Goal: Information Seeking & Learning: Stay updated

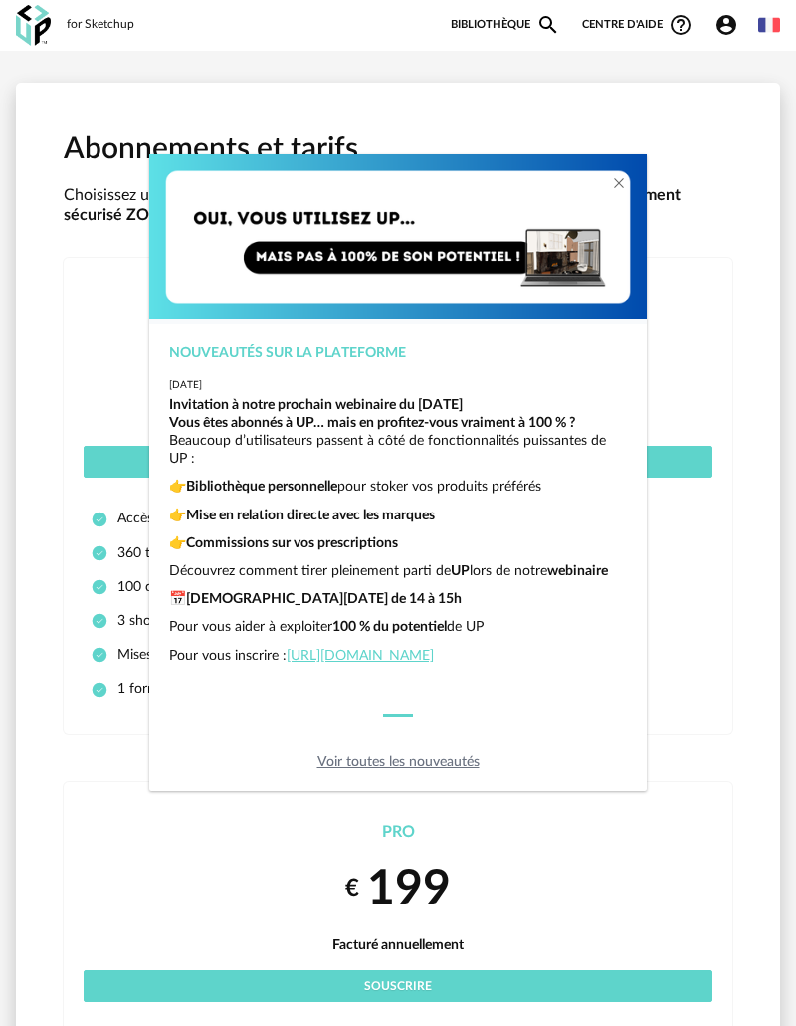
click at [432, 991] on div "Nouveautés sur la plateforme [DATE] Invitation à notre prochain webinaire du [D…" at bounding box center [398, 513] width 796 height 1026
click at [404, 649] on link "[URL][DOMAIN_NAME]" at bounding box center [360, 656] width 147 height 14
click at [725, 322] on div "Nouveautés sur la plateforme [DATE] Invitation à notre prochain webinaire du [D…" at bounding box center [398, 513] width 796 height 1026
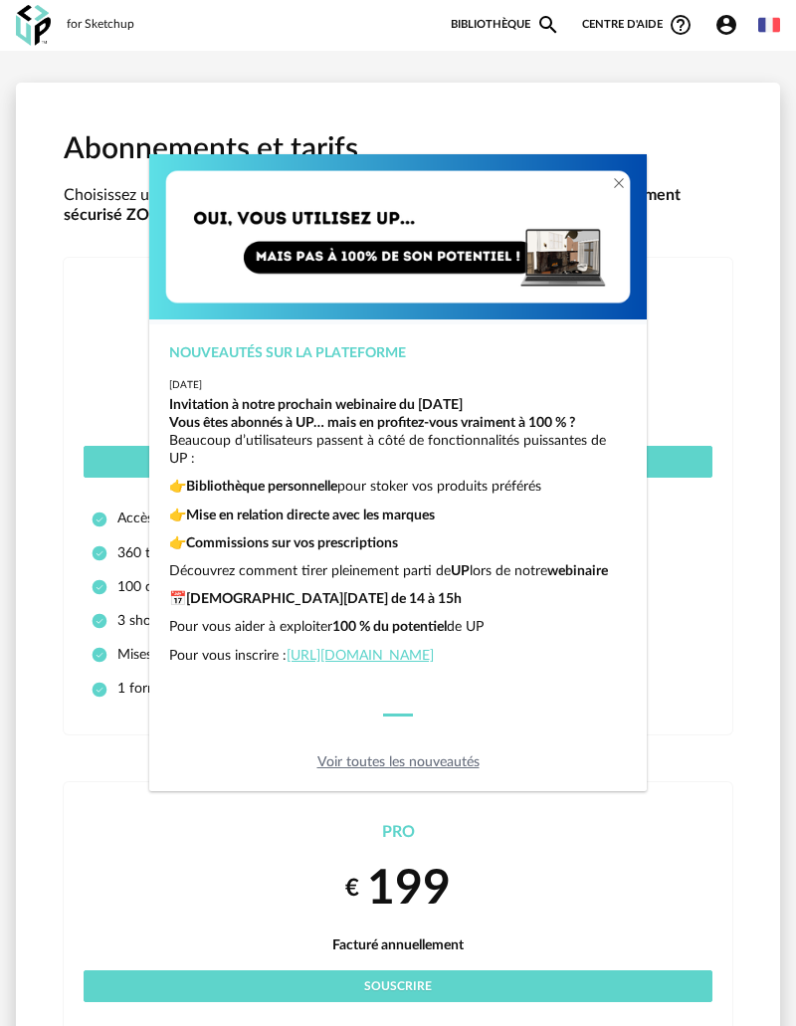
click at [29, 21] on div "Nouveautés sur la plateforme [DATE] Invitation à notre prochain webinaire du [D…" at bounding box center [398, 513] width 796 height 1026
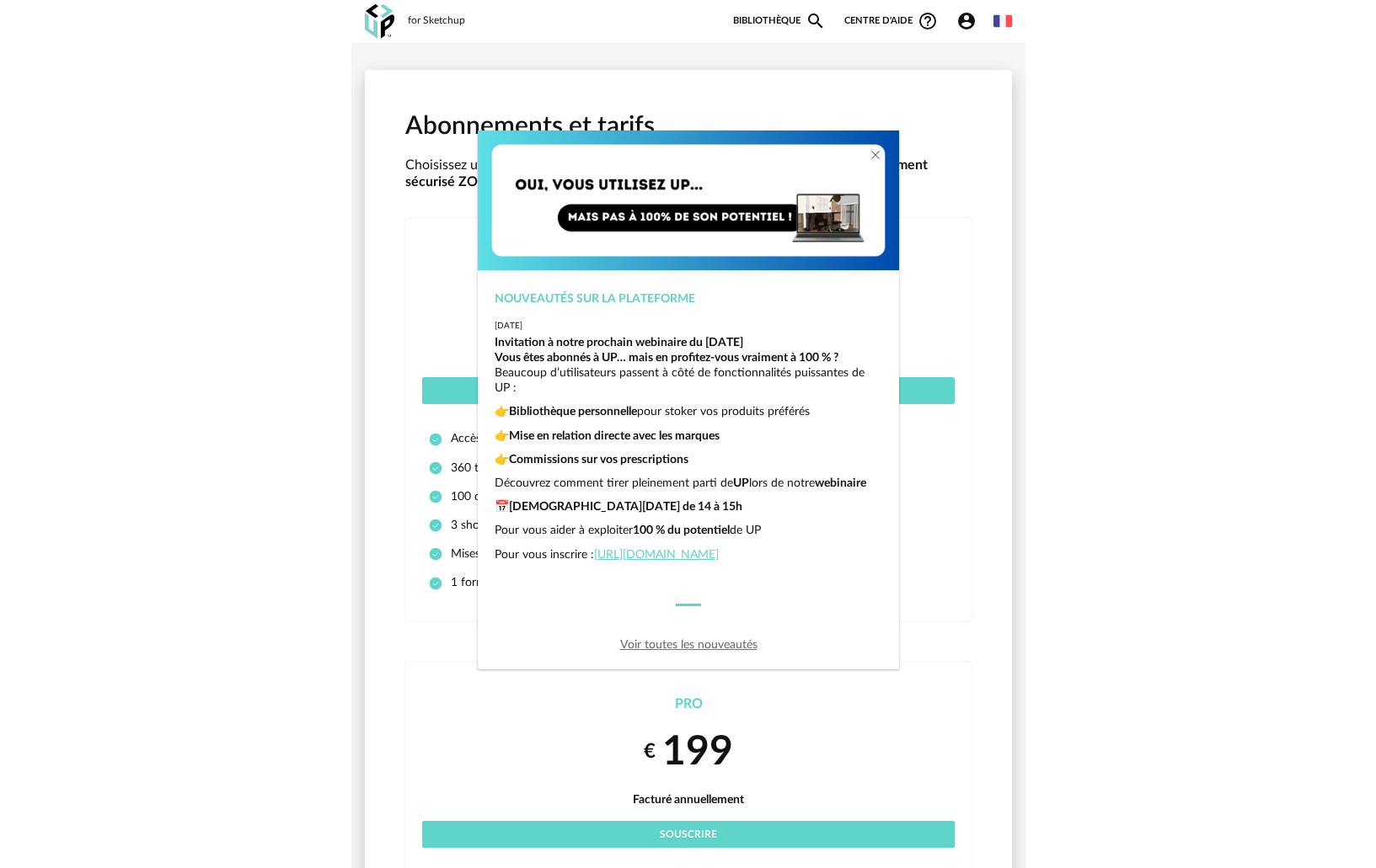
scroll to position [36, 0]
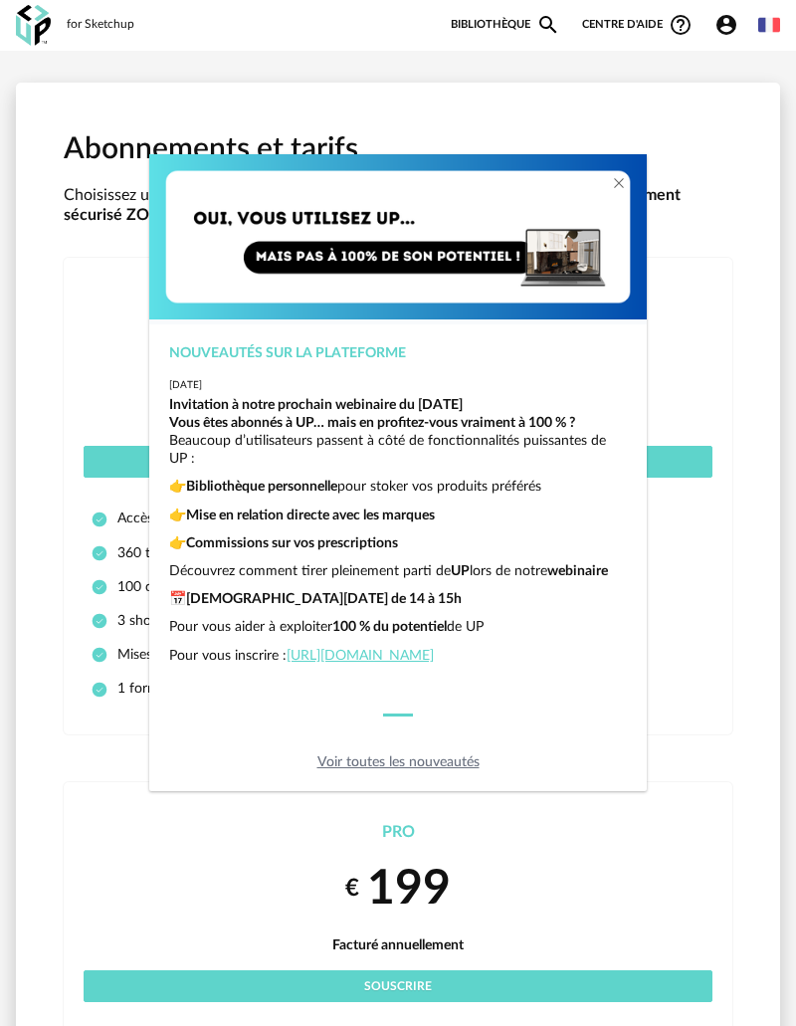
drag, startPoint x: 795, startPoint y: 214, endPoint x: 419, endPoint y: 267, distance: 380.0
click at [419, 267] on div "Nouveautés sur la plateforme [DATE] Invitation à notre prochain webinaire du [D…" at bounding box center [398, 513] width 796 height 1026
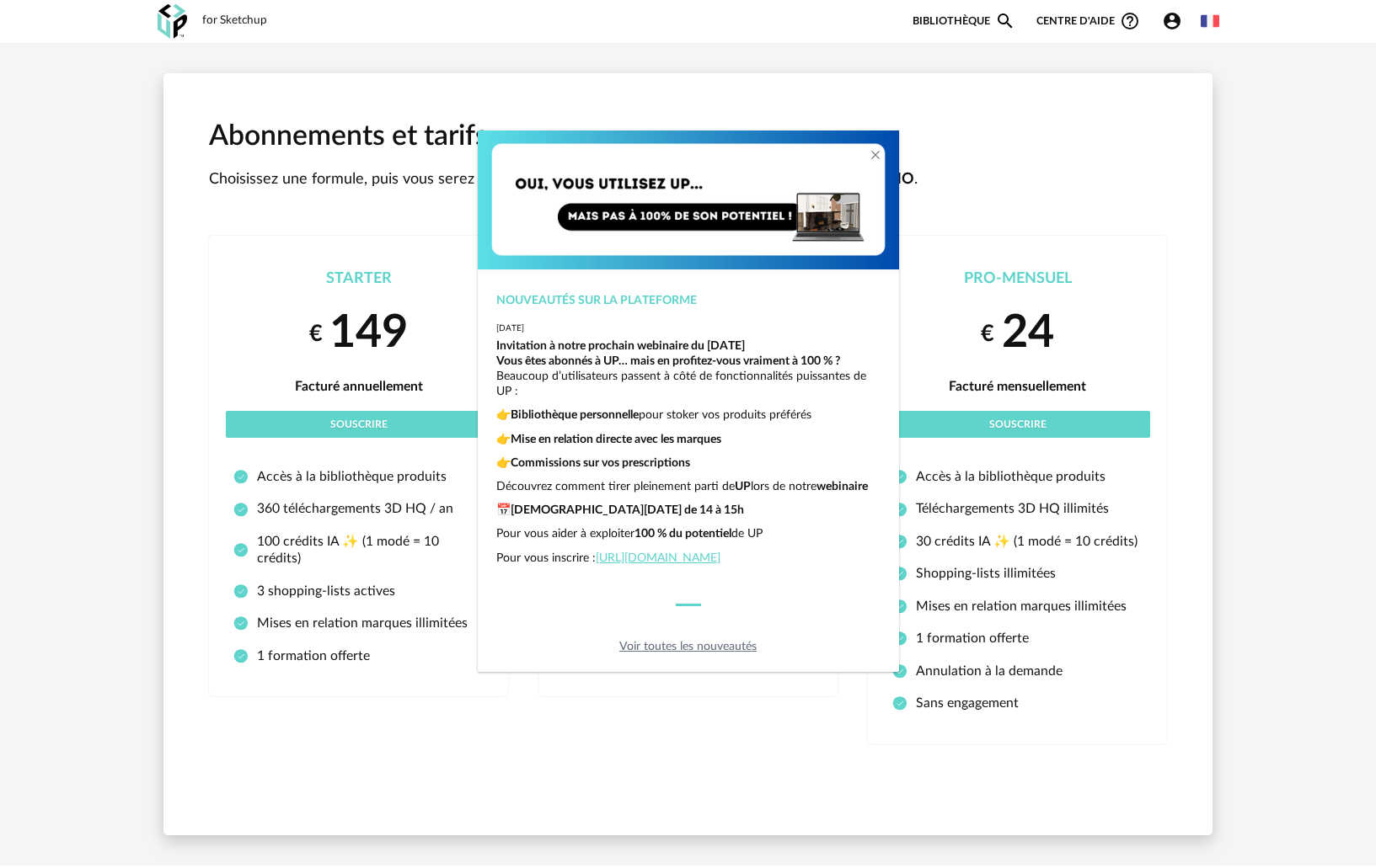
scroll to position [41, 0]
click at [673, 25] on div "Nouveautés sur la plateforme [DATE] Invitation à notre prochain webinaire du [D…" at bounding box center [688, 434] width 1376 height 868
drag, startPoint x: 547, startPoint y: 146, endPoint x: 576, endPoint y: 642, distance: 496.8
click at [576, 642] on div "Voir toutes les nouveautés" at bounding box center [689, 647] width 421 height 15
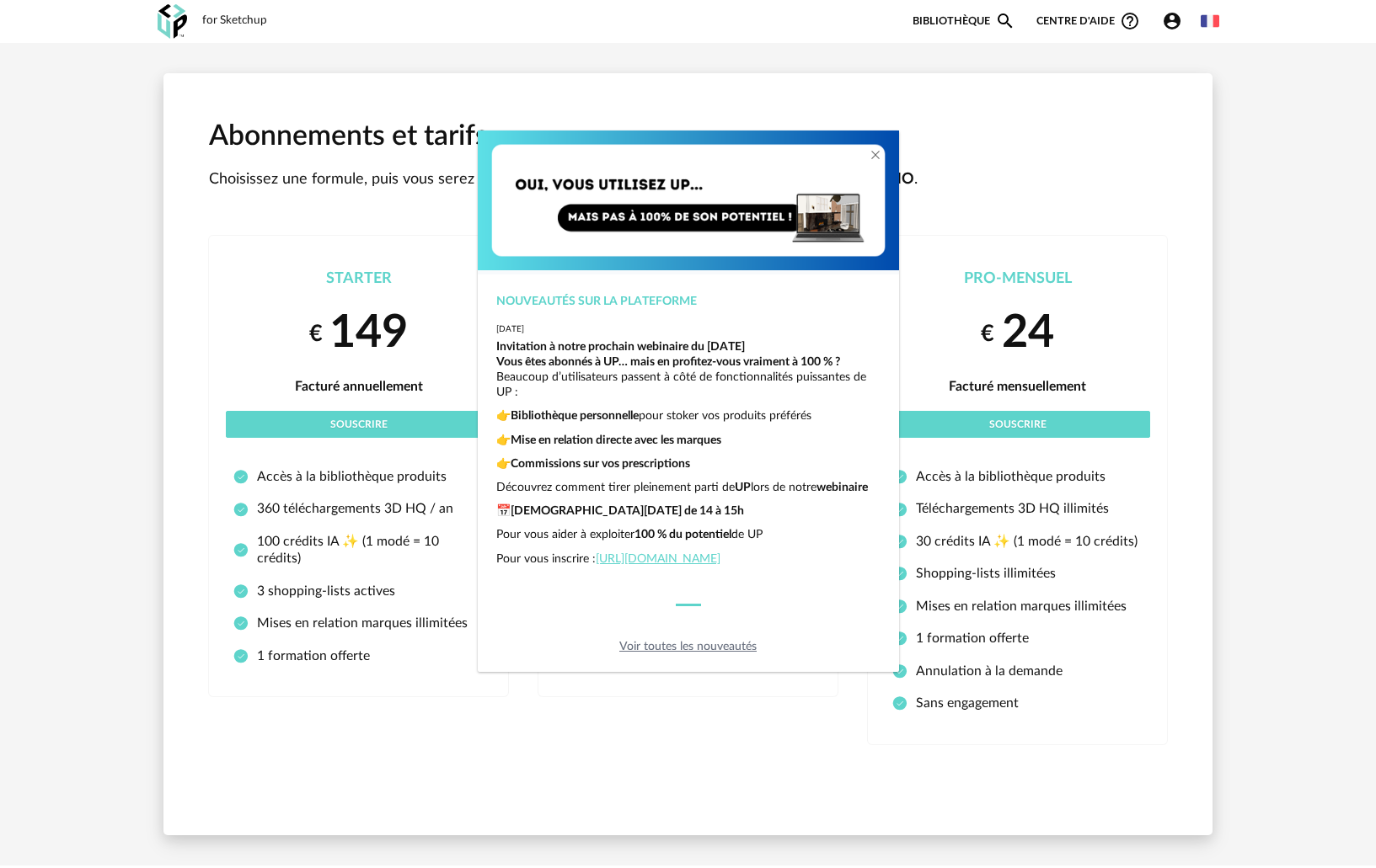
click at [659, 645] on link "Voir toutes les nouveautés" at bounding box center [688, 647] width 137 height 12
click at [454, 737] on div "Nouveautés sur la plateforme [DATE] Invitation à notre prochain webinaire du [D…" at bounding box center [688, 434] width 1376 height 868
click at [158, 19] on div "Nouveautés sur la plateforme [DATE] Invitation à notre prochain webinaire du [D…" at bounding box center [688, 434] width 1376 height 868
